Goal: Task Accomplishment & Management: Manage account settings

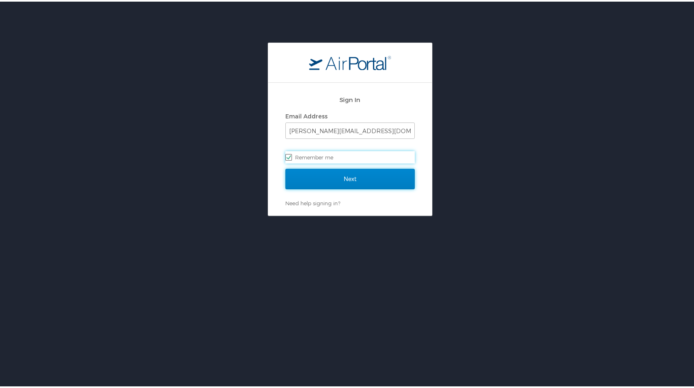
click at [362, 175] on input "Next" at bounding box center [349, 177] width 129 height 20
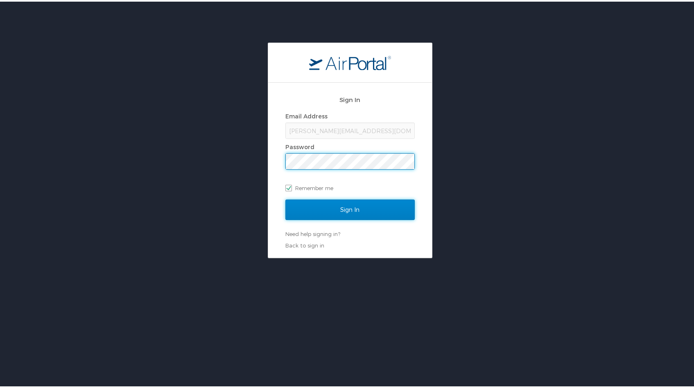
click at [352, 210] on input "Sign In" at bounding box center [349, 208] width 129 height 20
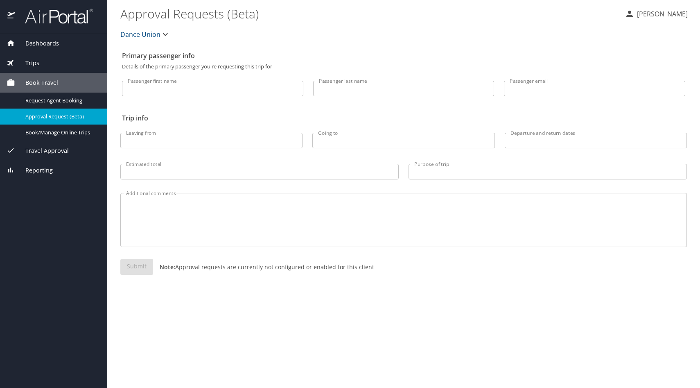
click at [41, 153] on span "Travel Approval" at bounding box center [42, 150] width 54 height 9
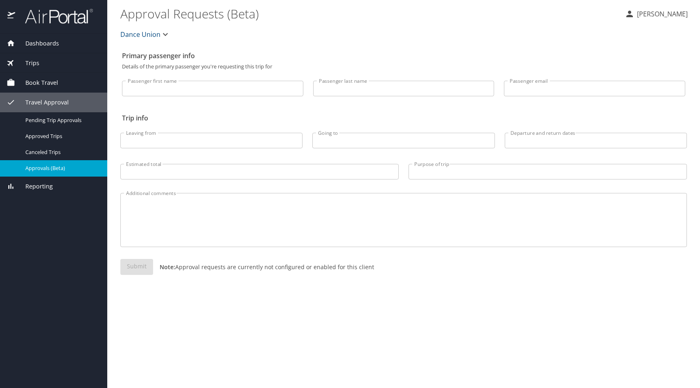
click at [41, 165] on span "Approvals (Beta)" at bounding box center [61, 168] width 72 height 8
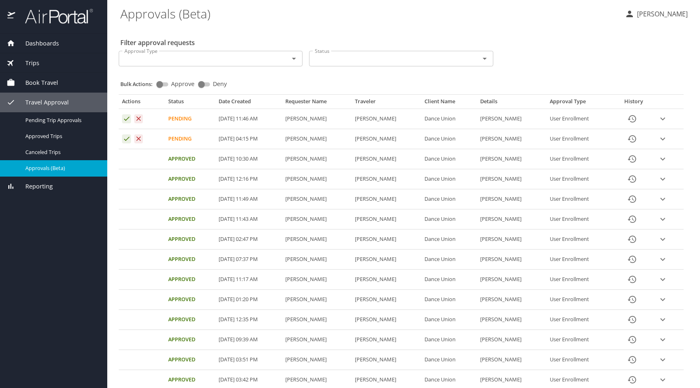
click at [125, 138] on icon "Approval table" at bounding box center [127, 139] width 8 height 8
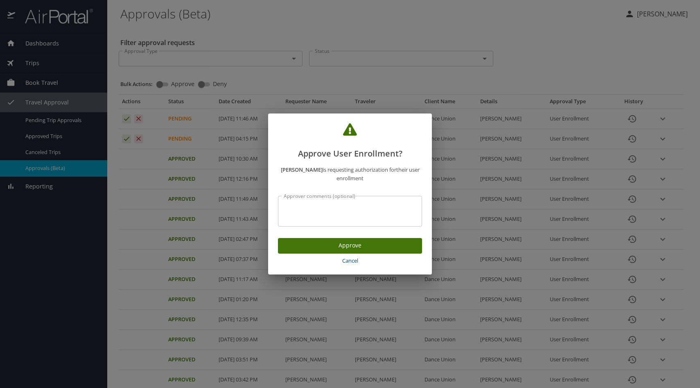
click at [374, 248] on span "Approve" at bounding box center [349, 245] width 131 height 10
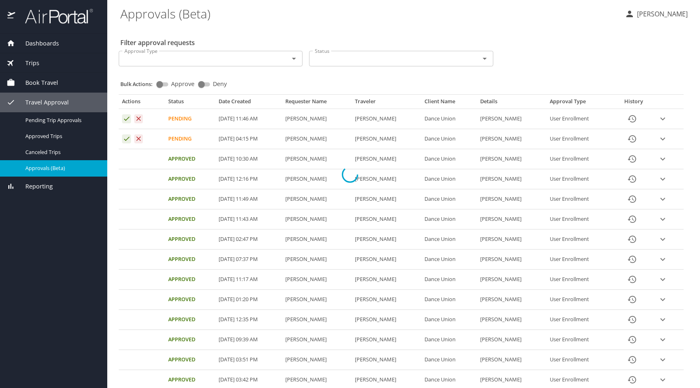
drag, startPoint x: 276, startPoint y: 158, endPoint x: 341, endPoint y: 162, distance: 65.2
click at [341, 162] on div at bounding box center [350, 174] width 700 height 426
